Goal: Book appointment/travel/reservation

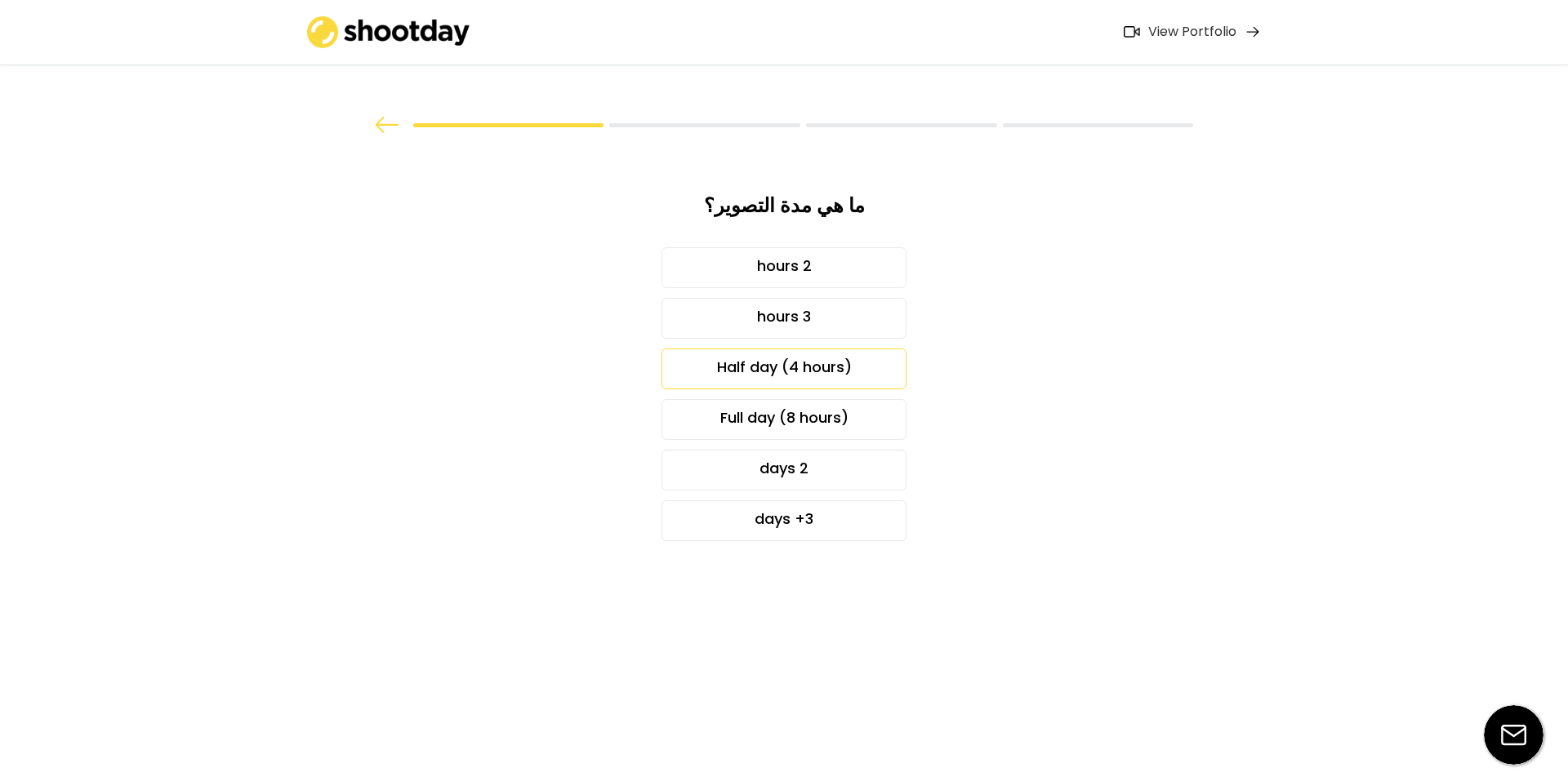
click at [823, 368] on div "Half day (4 hours)" at bounding box center [783, 368] width 245 height 40
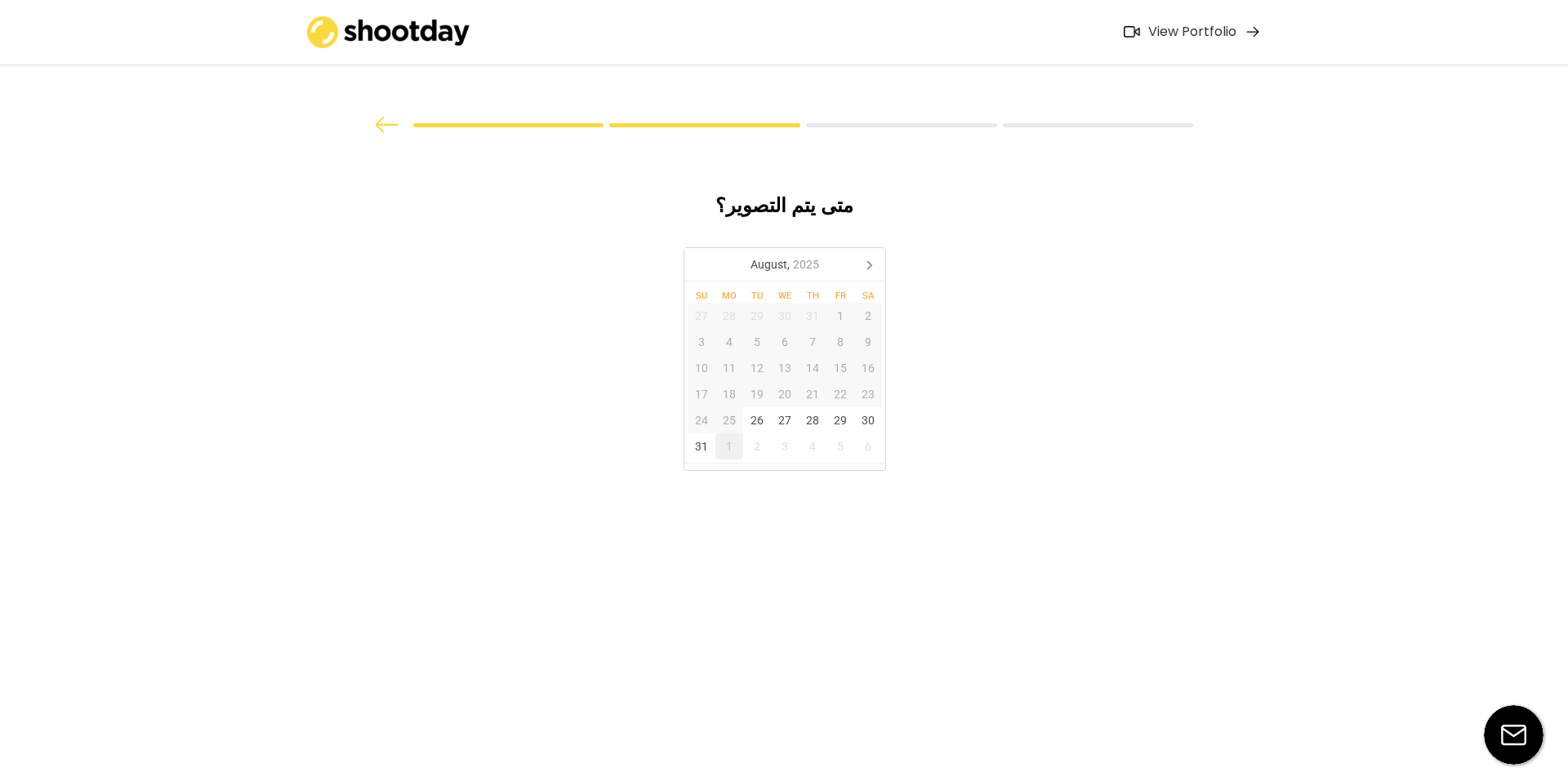
click at [723, 450] on div "1" at bounding box center [728, 446] width 28 height 26
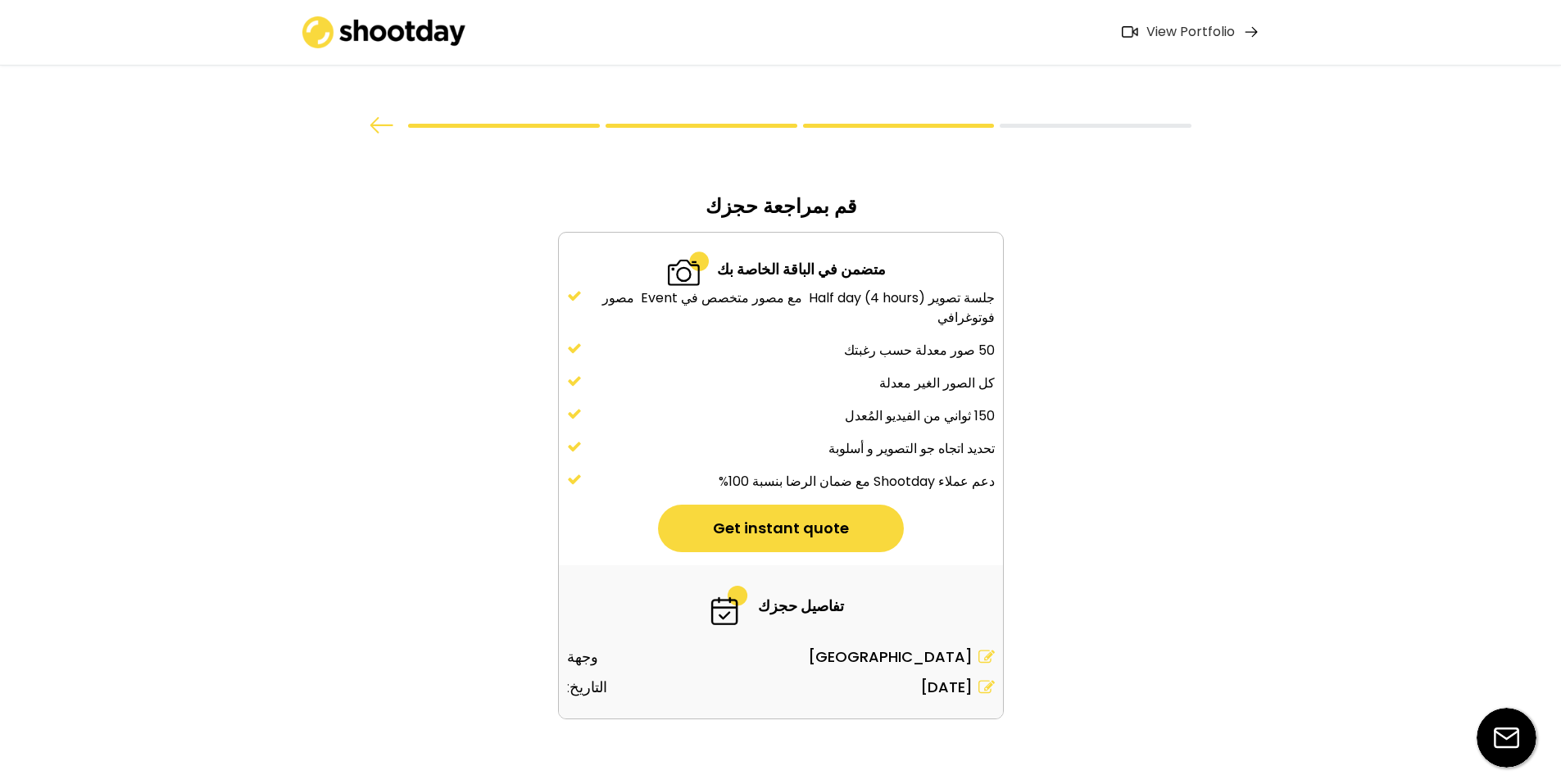
click at [387, 123] on img at bounding box center [381, 125] width 24 height 16
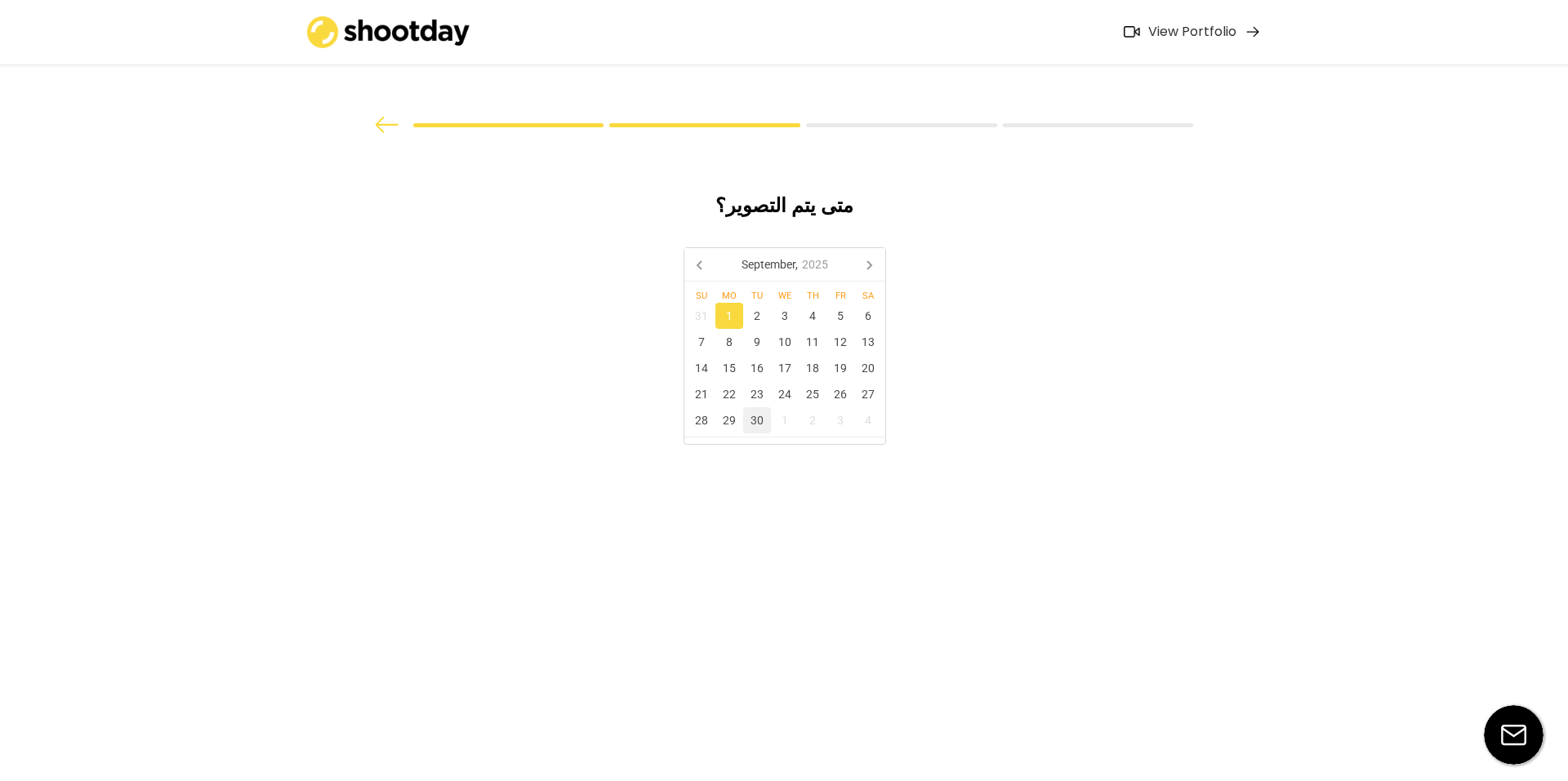
click at [759, 416] on div "30" at bounding box center [756, 420] width 28 height 26
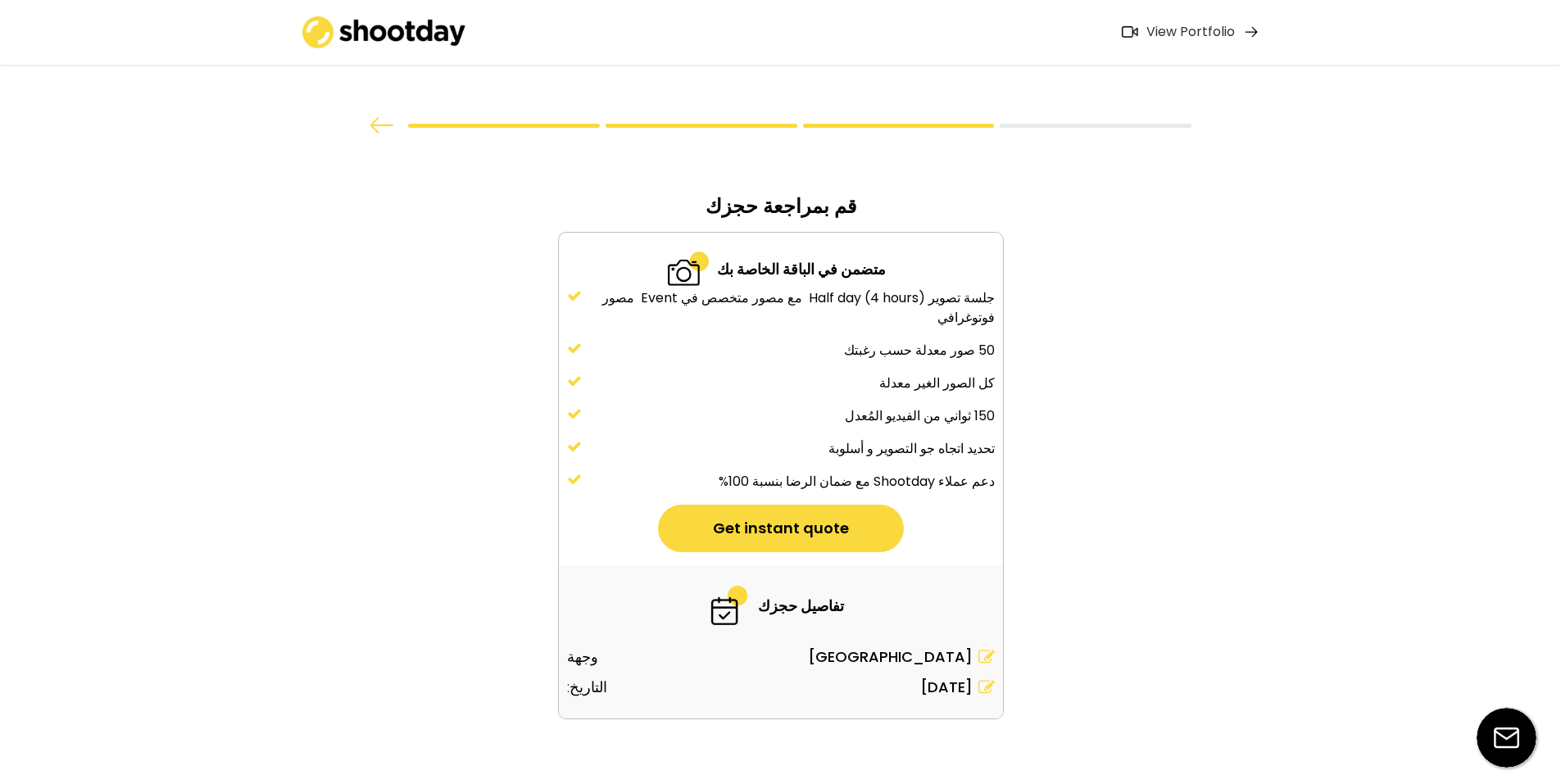
click at [375, 132] on img at bounding box center [381, 125] width 24 height 16
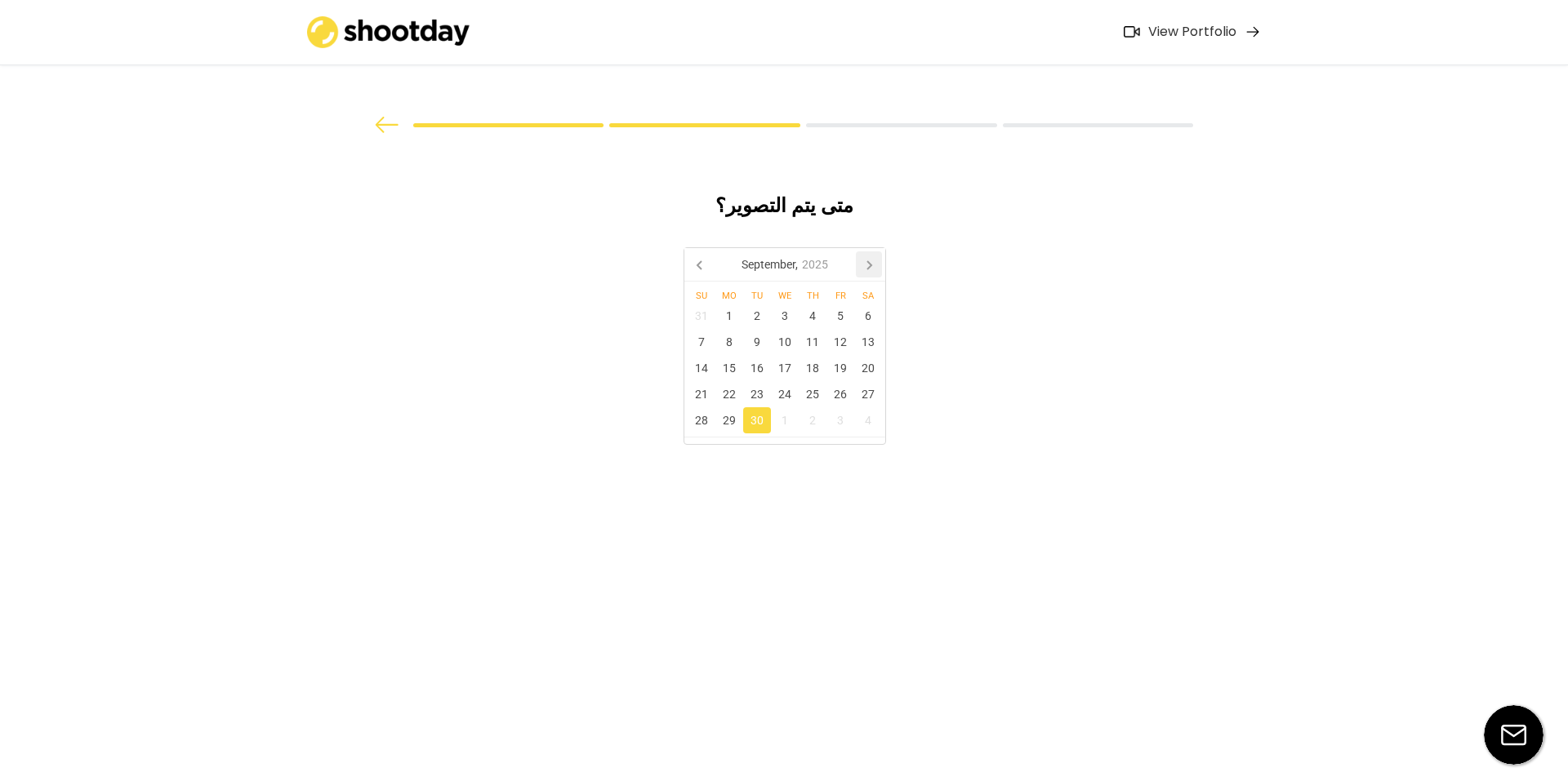
click at [863, 260] on icon at bounding box center [868, 264] width 26 height 26
click at [708, 258] on icon at bounding box center [700, 264] width 26 height 26
click at [861, 419] on div "30" at bounding box center [868, 420] width 28 height 26
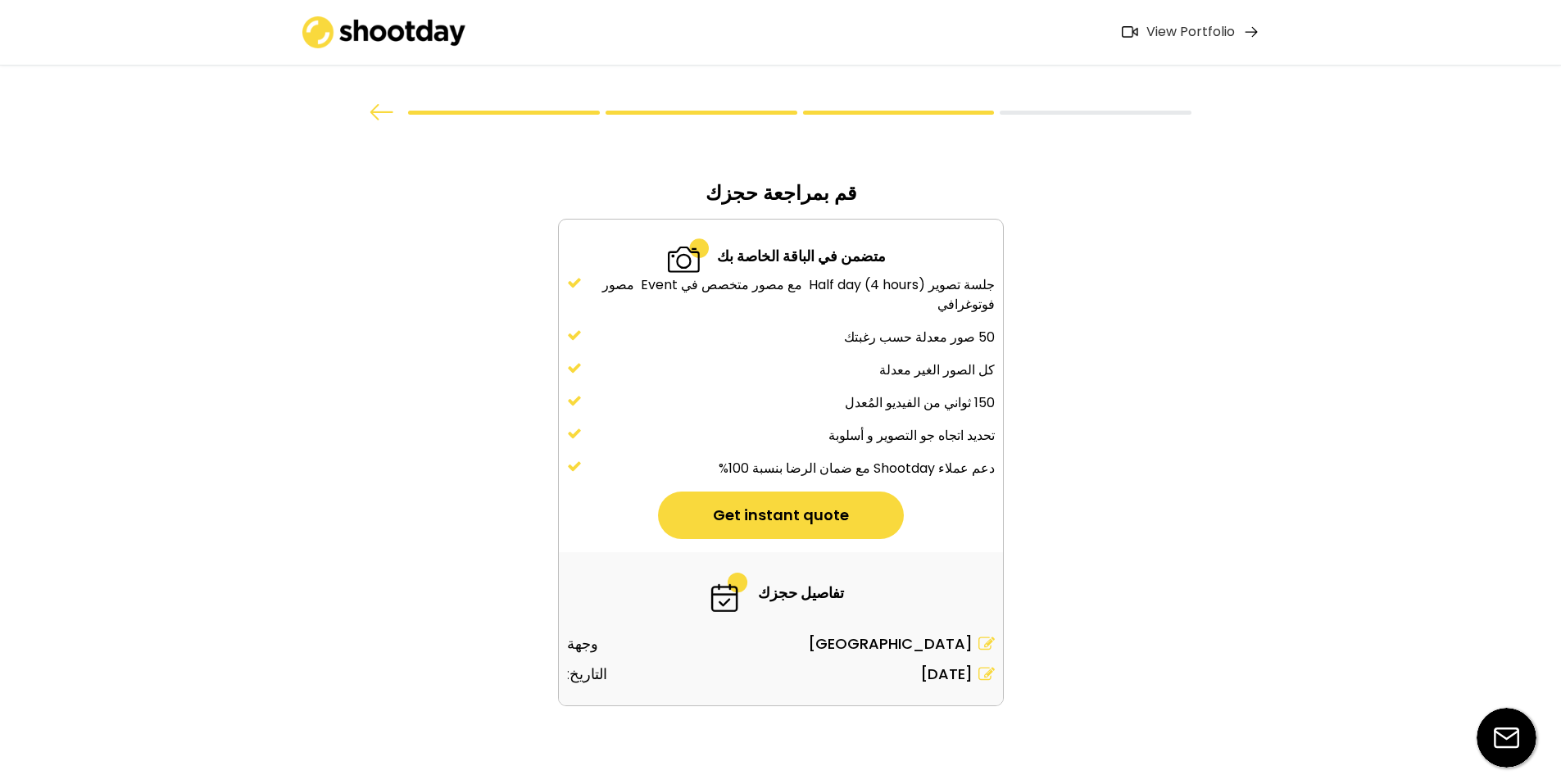
scroll to position [17, 0]
